Goal: Task Accomplishment & Management: Manage account settings

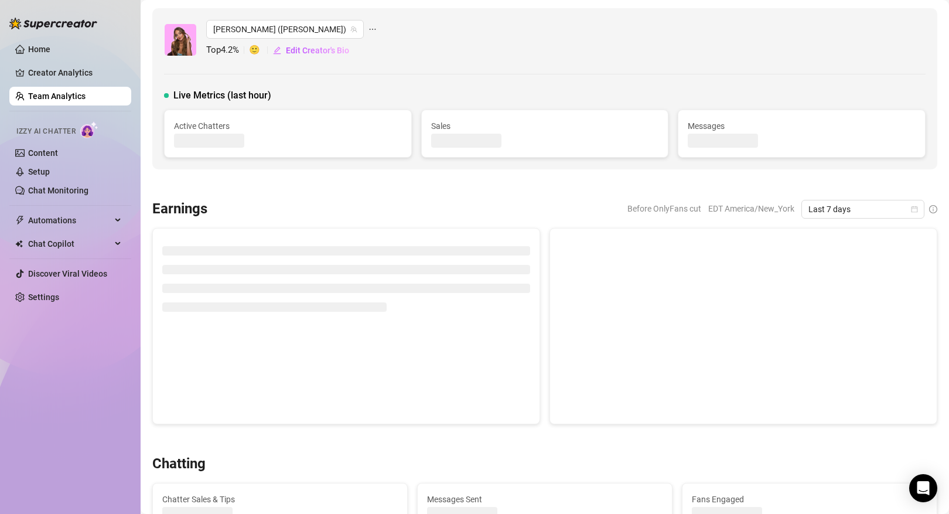
click at [66, 74] on link "Creator Analytics" at bounding box center [75, 72] width 94 height 19
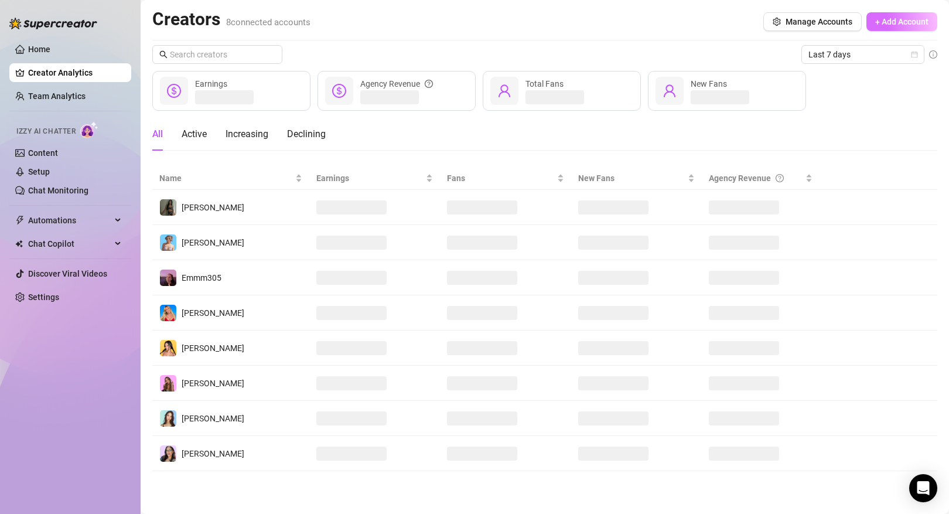
click at [896, 28] on button "+ Add Account" at bounding box center [901, 21] width 71 height 19
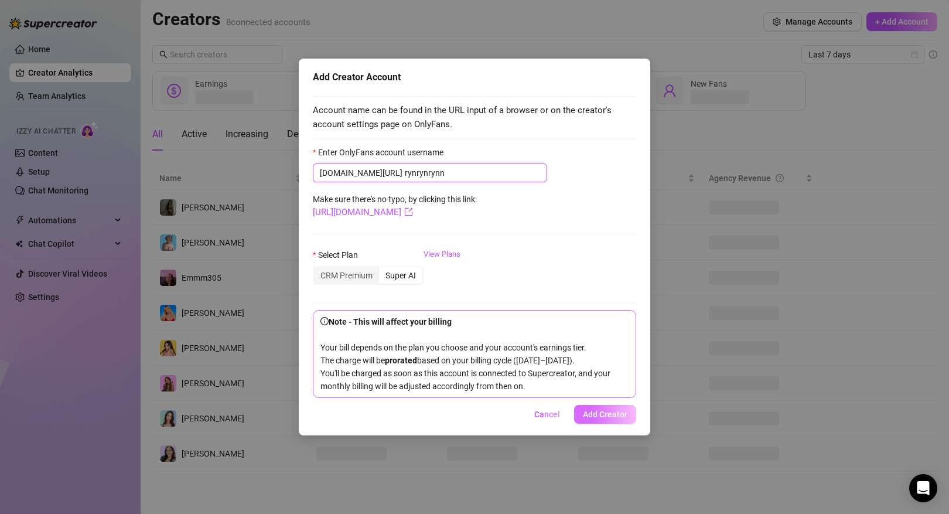
type input "rynrynrynn"
click at [606, 424] on button "Add Creator" at bounding box center [605, 414] width 62 height 19
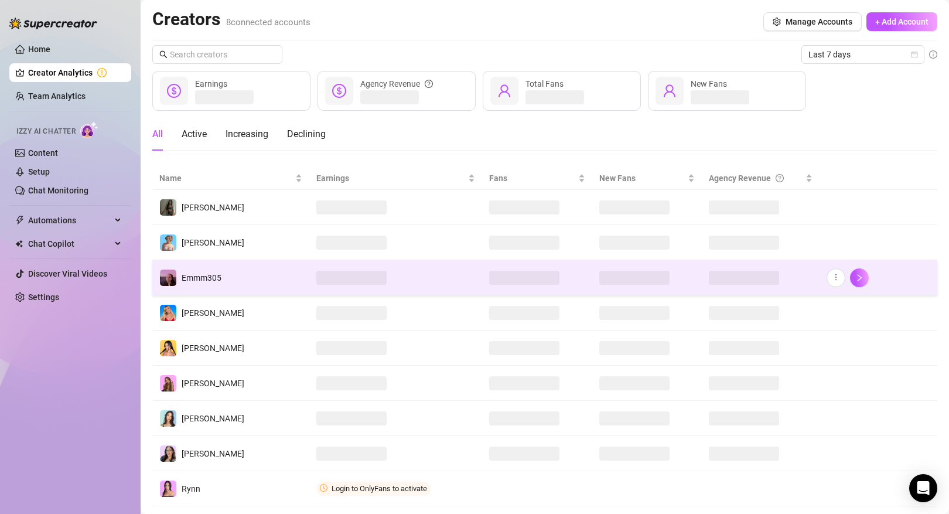
scroll to position [28, 0]
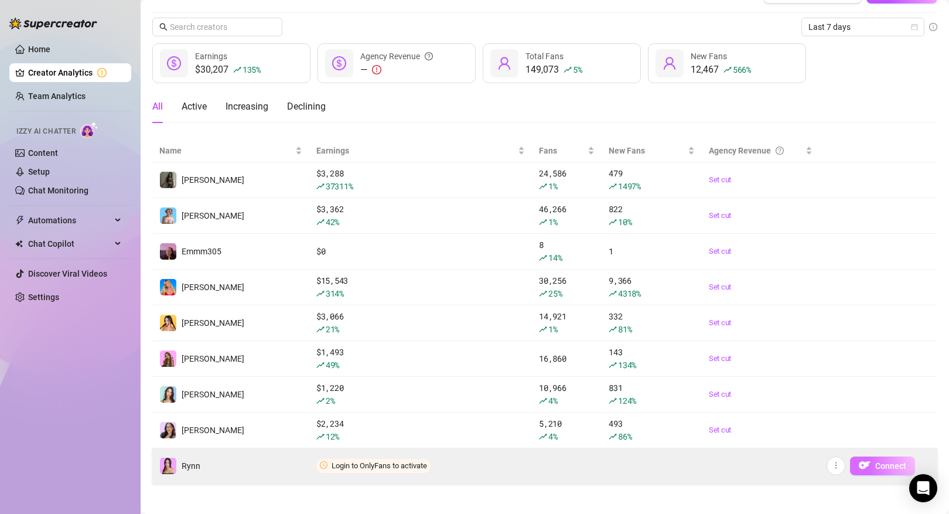
click at [886, 465] on span "Connect" at bounding box center [890, 465] width 31 height 9
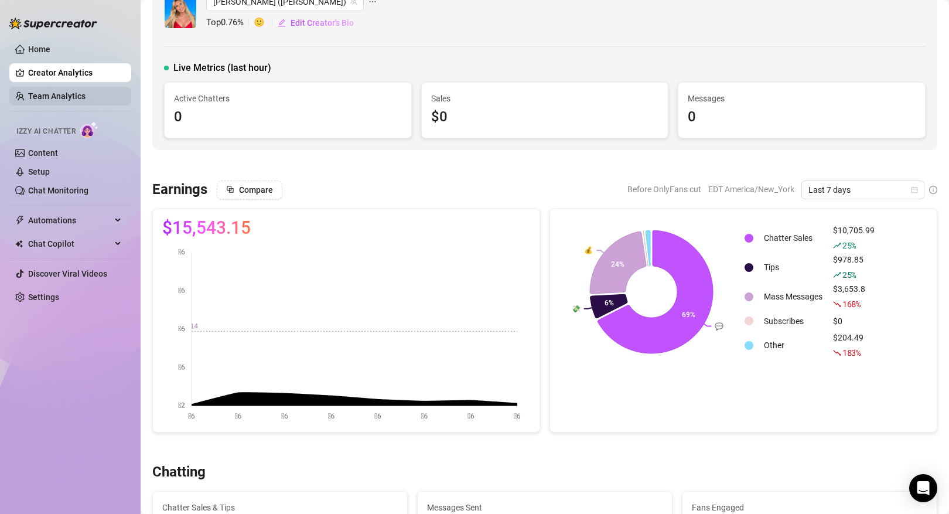
click at [75, 95] on link "Team Analytics" at bounding box center [56, 95] width 57 height 9
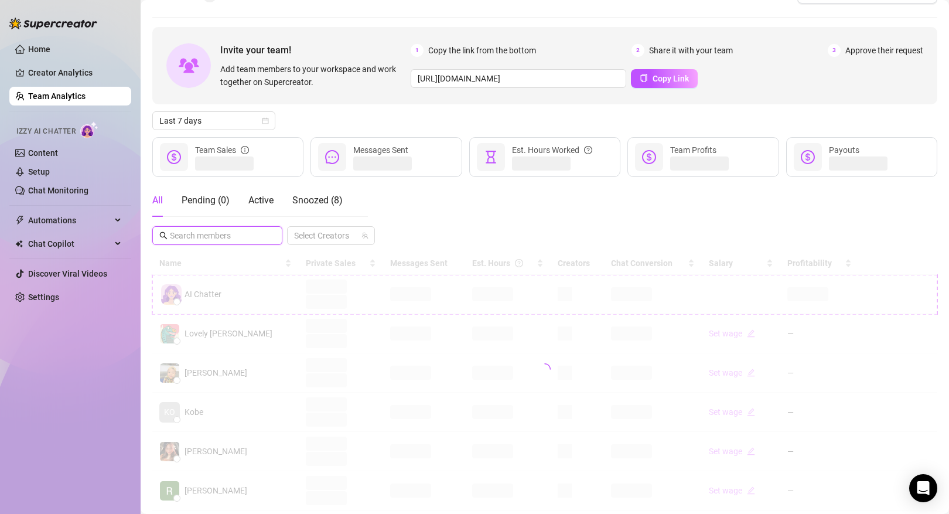
click at [234, 240] on input "text" at bounding box center [218, 235] width 96 height 13
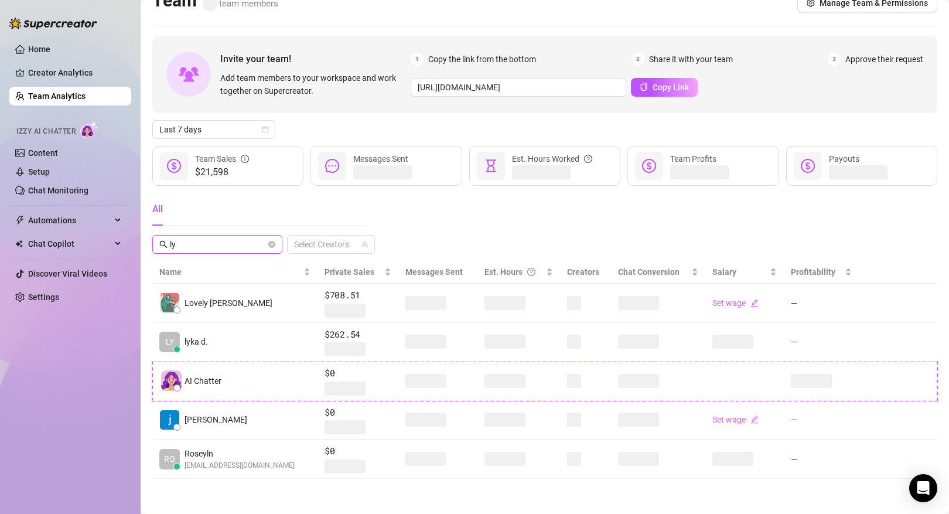
scroll to position [7, 0]
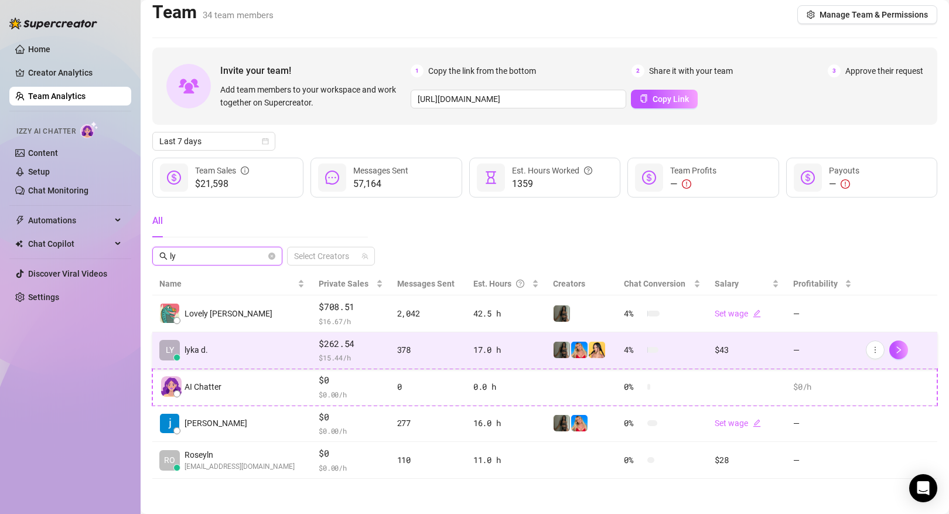
type input "ly"
click at [276, 357] on td "LY lyka d." at bounding box center [231, 350] width 159 height 37
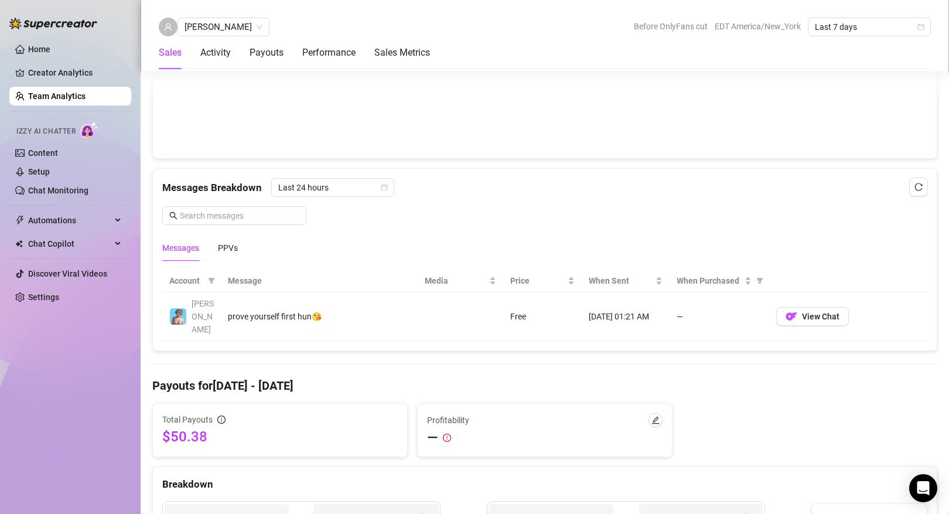
scroll to position [702, 0]
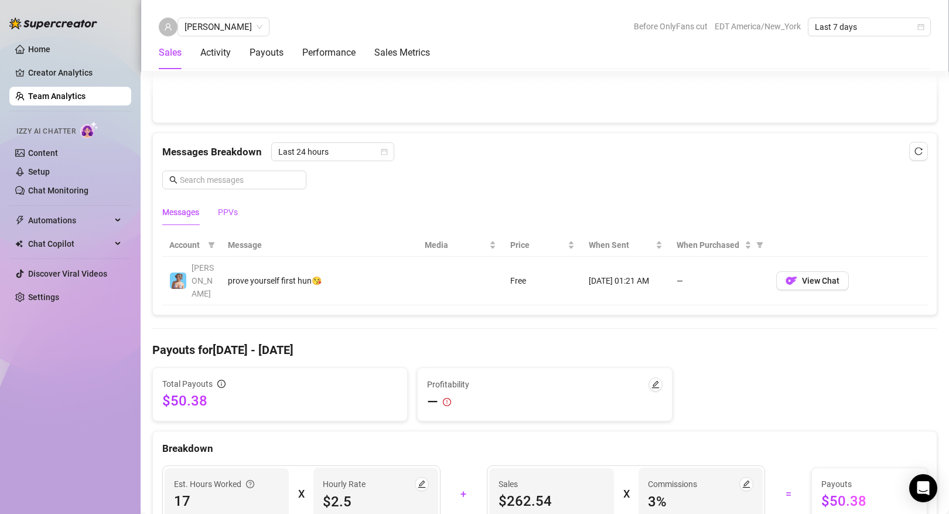
click at [224, 206] on div "PPVs" at bounding box center [228, 212] width 20 height 13
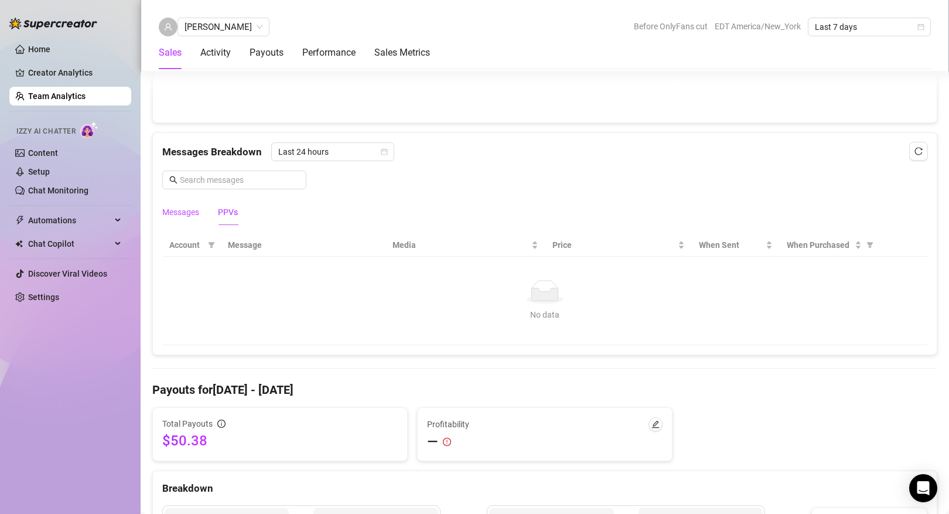
click at [188, 213] on div "Messages" at bounding box center [180, 212] width 37 height 13
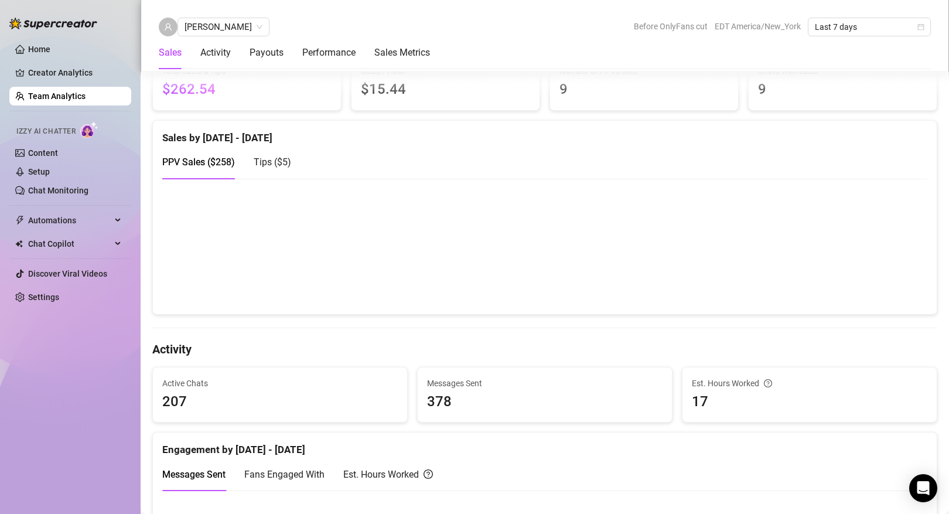
scroll to position [0, 0]
